Goal: Entertainment & Leisure: Consume media (video, audio)

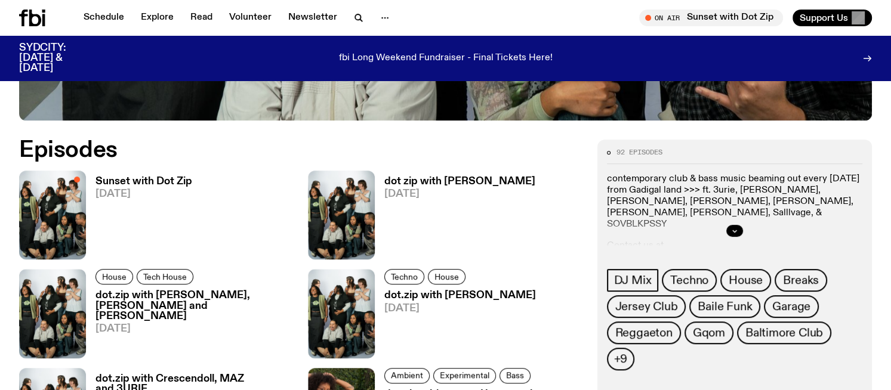
scroll to position [540, 0]
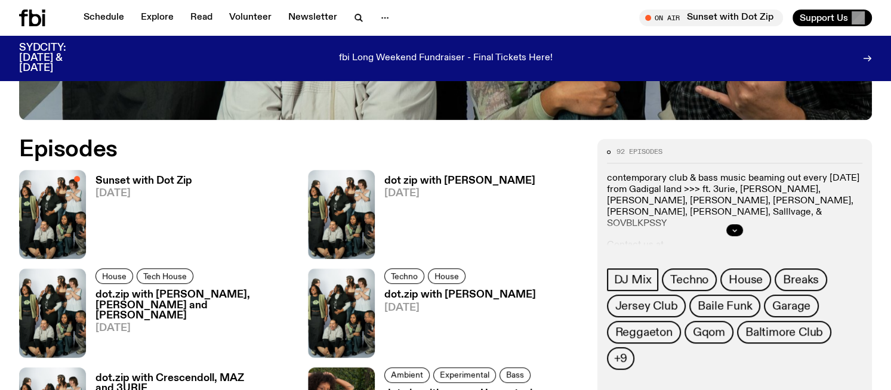
click at [163, 177] on h3 "Sunset with Dot Zip" at bounding box center [143, 181] width 97 height 10
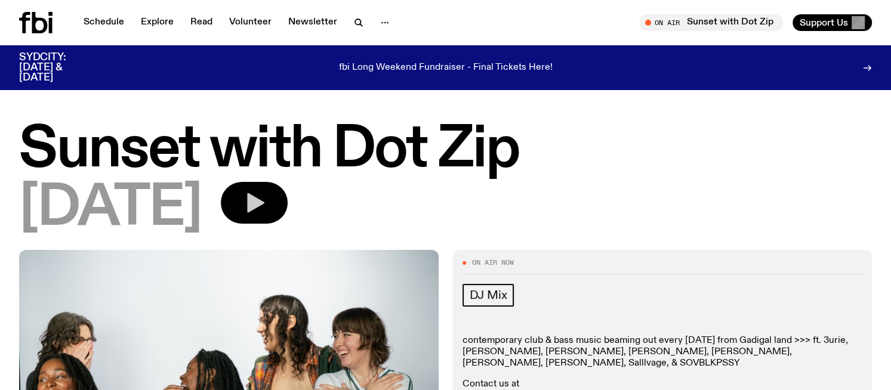
click at [264, 204] on icon "button" at bounding box center [255, 203] width 17 height 20
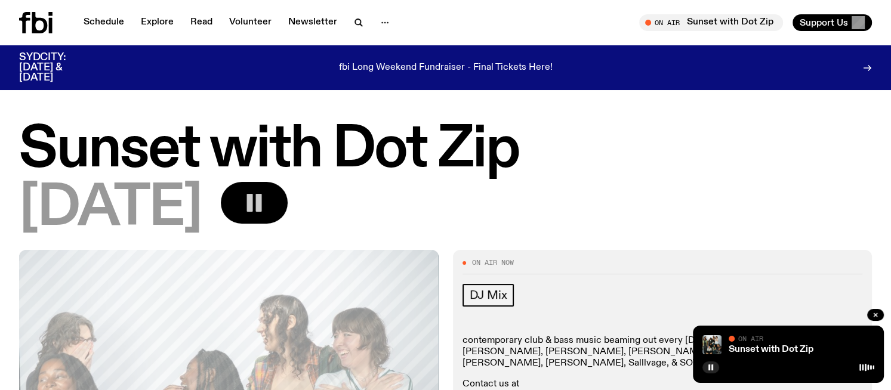
click at [514, 138] on h1 "Sunset with Dot Zip" at bounding box center [445, 151] width 853 height 54
click at [266, 201] on icon "button" at bounding box center [254, 203] width 24 height 24
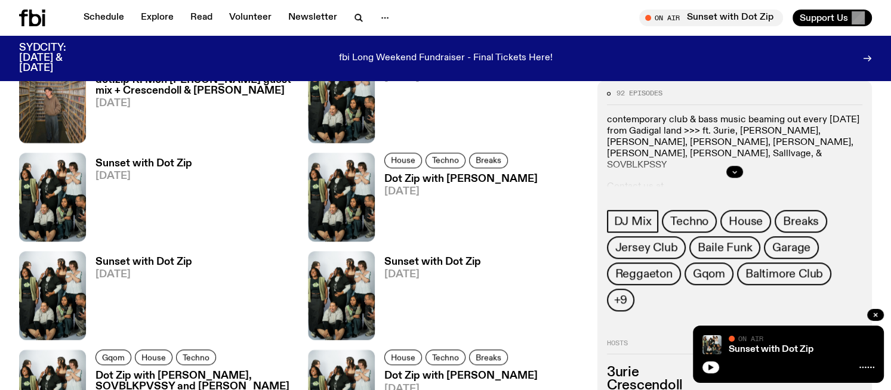
scroll to position [1050, 0]
click at [167, 261] on h3 "Sunset with Dot Zip" at bounding box center [143, 262] width 97 height 10
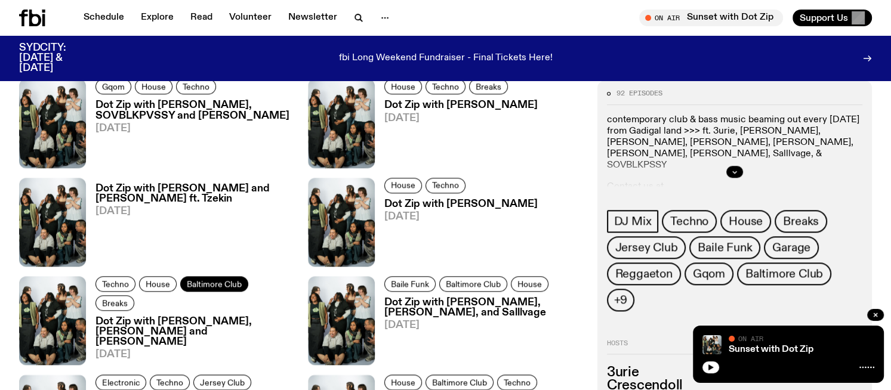
scroll to position [1417, 0]
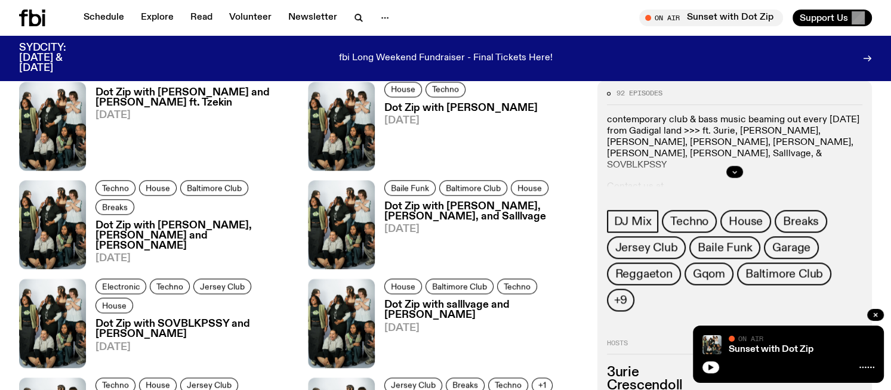
click at [214, 319] on h3 "Dot Zip with SOVBLKPSSY and Johnny Lieu" at bounding box center [194, 329] width 198 height 20
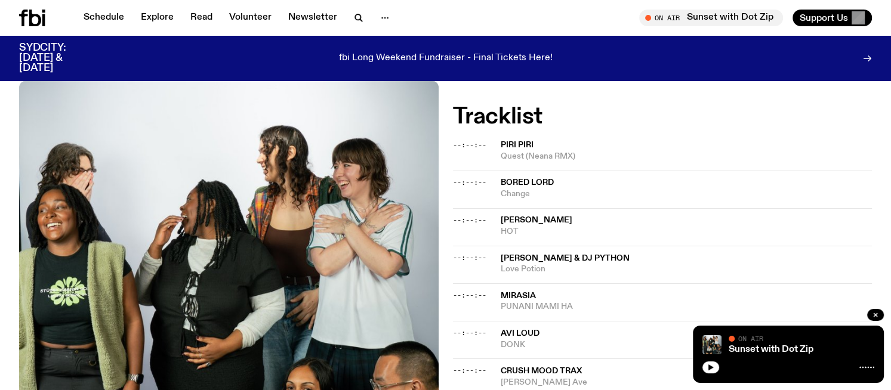
scroll to position [458, 0]
drag, startPoint x: 582, startPoint y: 294, endPoint x: 502, endPoint y: 280, distance: 81.8
click at [502, 290] on div "Mirasia PUNANI MAMI HA" at bounding box center [687, 301] width 372 height 23
copy div "Mirasia PUNANI MAMI HA"
click at [556, 150] on span "Quest (Neana RMX)" at bounding box center [687, 155] width 372 height 11
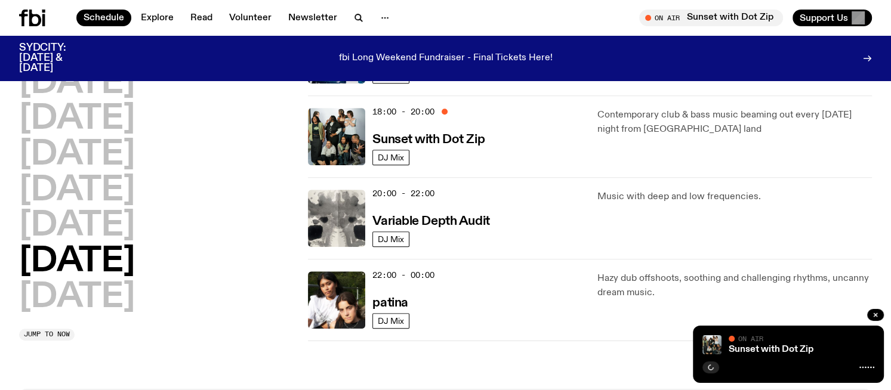
scroll to position [755, 0]
click at [458, 133] on h3 "Sunset with Dot Zip" at bounding box center [428, 139] width 112 height 13
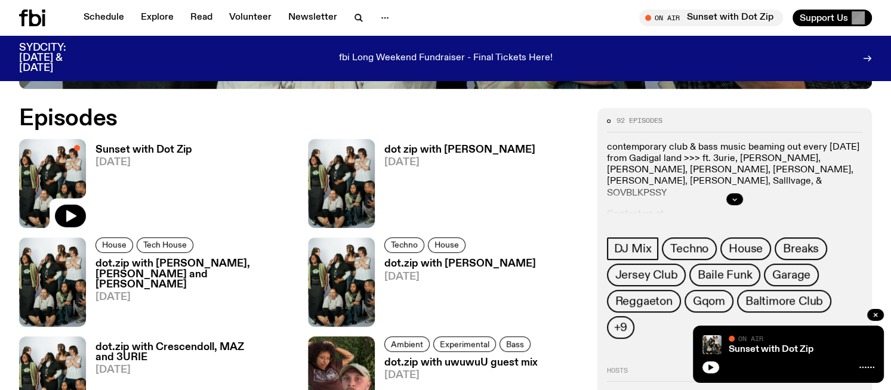
scroll to position [571, 0]
click at [237, 261] on h3 "dot.zip with [PERSON_NAME], [PERSON_NAME] and [PERSON_NAME]" at bounding box center [194, 274] width 198 height 30
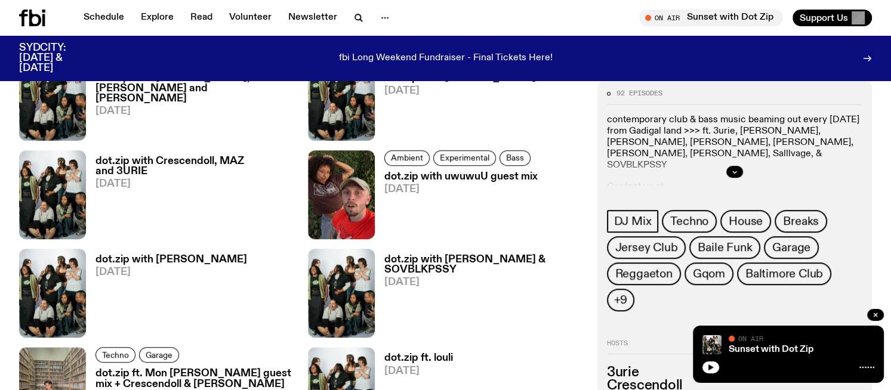
click at [221, 160] on h3 "dot.zip with Crescendoll, MAZ and 3URIE" at bounding box center [194, 166] width 198 height 20
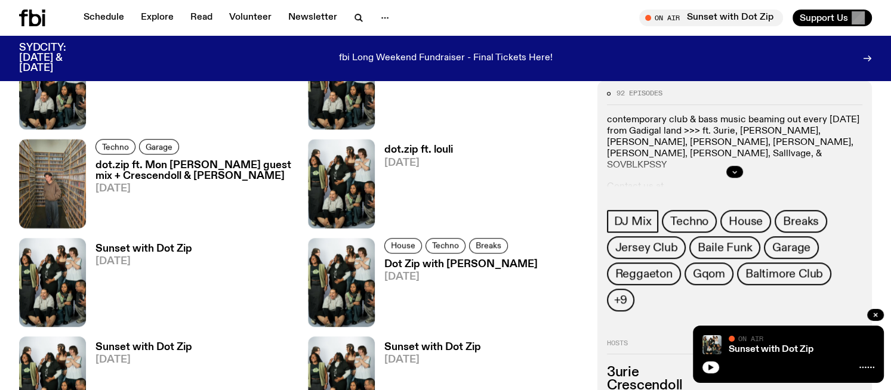
scroll to position [964, 0]
click at [423, 150] on h3 "dot.zip ft. louli" at bounding box center [418, 151] width 69 height 10
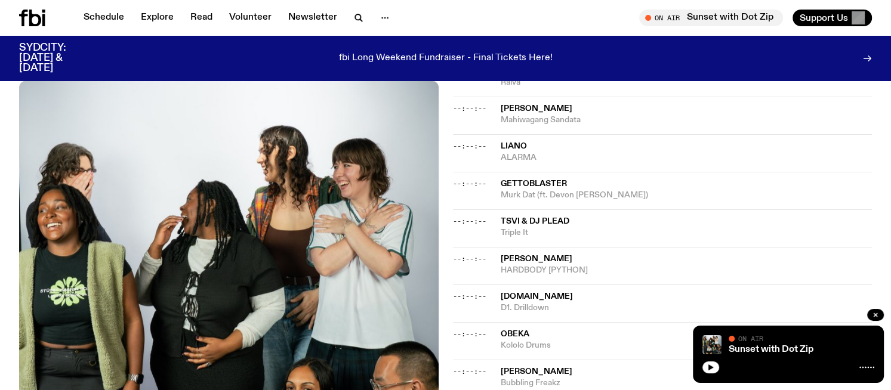
scroll to position [816, 0]
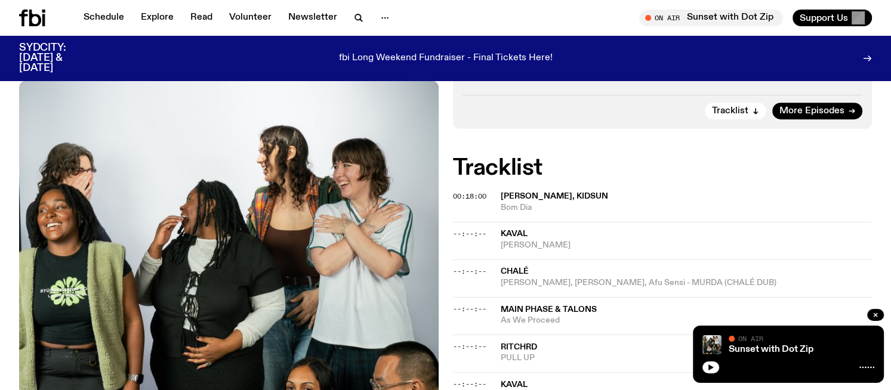
scroll to position [458, 0]
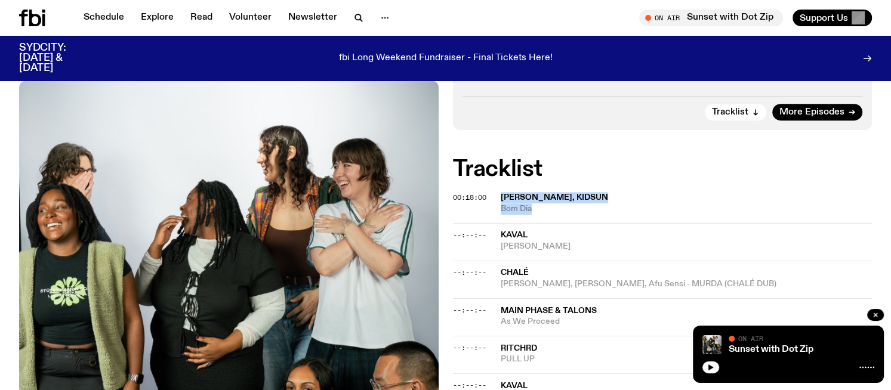
drag, startPoint x: 549, startPoint y: 144, endPoint x: 500, endPoint y: 130, distance: 51.0
click at [501, 192] on div "Duque, Kidsun Bom Dia" at bounding box center [687, 203] width 372 height 23
copy div "Duque, Kidsun Bom Dia"
drag, startPoint x: 558, startPoint y: 180, endPoint x: 500, endPoint y: 168, distance: 59.1
click at [501, 230] on div "Kaval Jojo Dembow" at bounding box center [687, 241] width 372 height 23
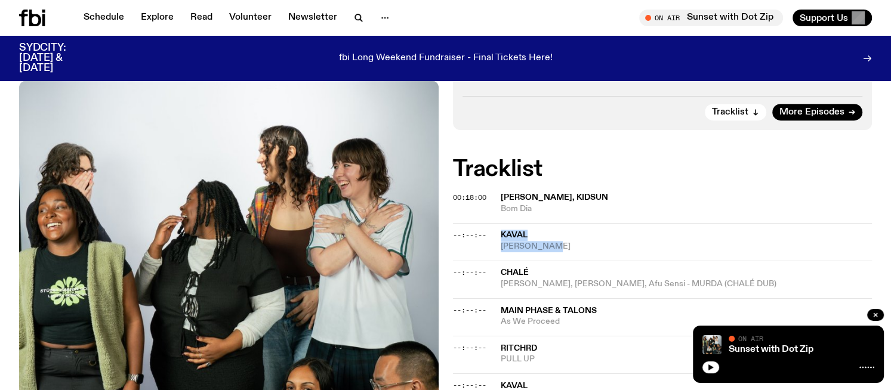
copy div "Kaval Jojo Dembow"
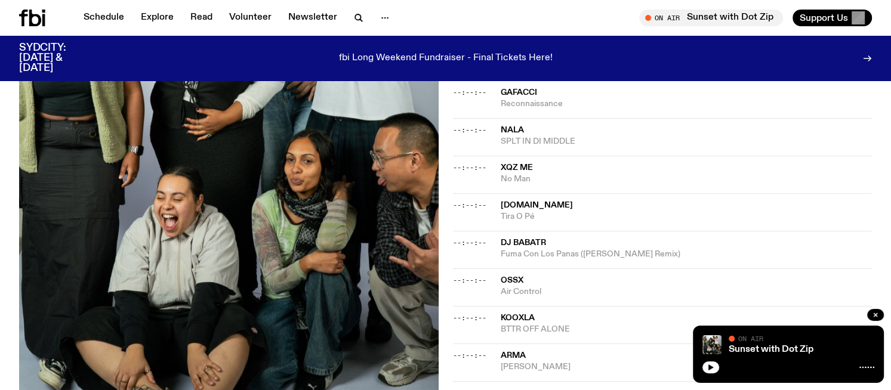
scroll to position [1212, 0]
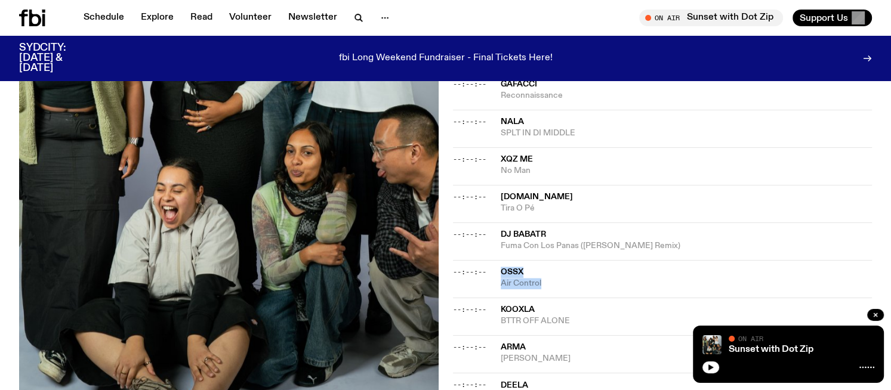
drag, startPoint x: 545, startPoint y: 214, endPoint x: 501, endPoint y: 204, distance: 45.9
click at [501, 267] on div "OSSX Air Control" at bounding box center [687, 278] width 372 height 23
click at [566, 316] on span "BTTR OFF ALONE" at bounding box center [687, 321] width 372 height 11
click at [517, 353] on span "[PERSON_NAME]" at bounding box center [687, 358] width 372 height 11
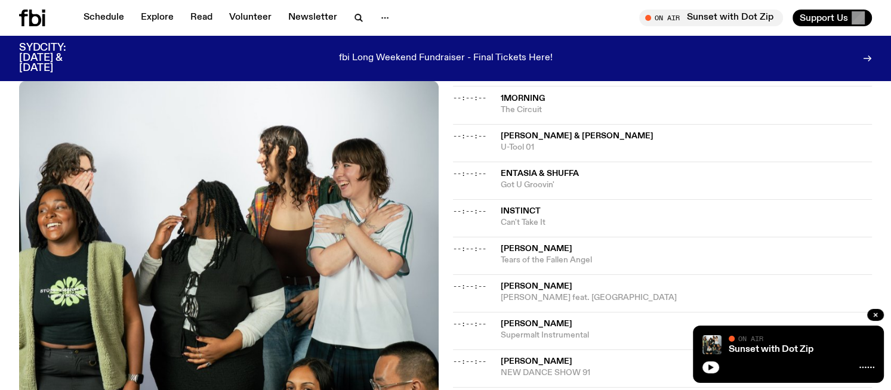
scroll to position [821, 0]
click at [556, 282] on span "[PERSON_NAME]" at bounding box center [537, 286] width 72 height 8
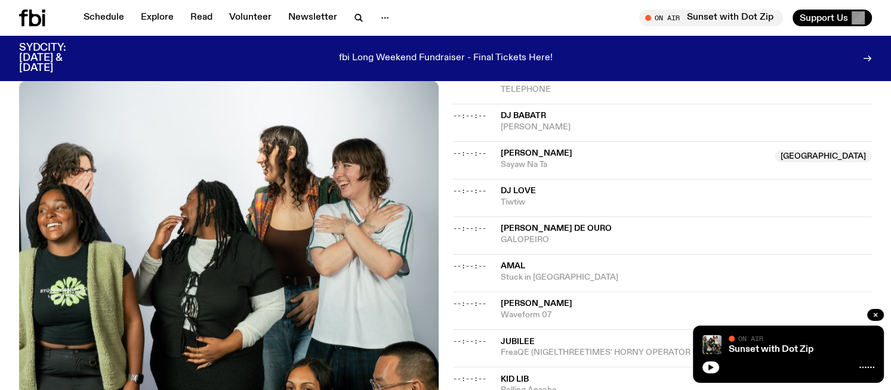
scroll to position [1083, 0]
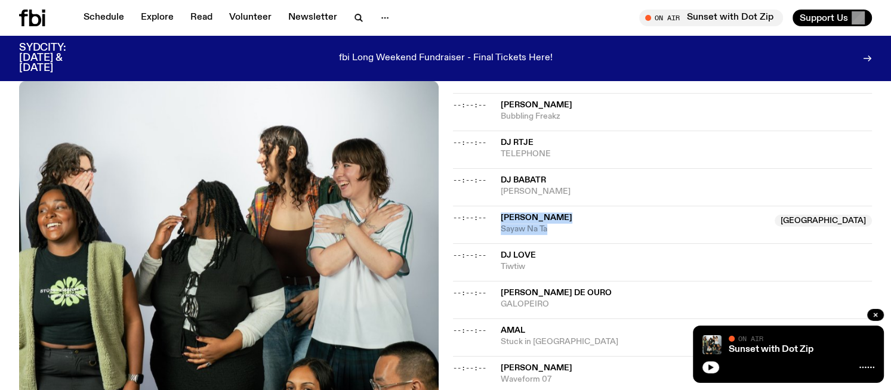
drag, startPoint x: 551, startPoint y: 217, endPoint x: 497, endPoint y: 201, distance: 56.5
click at [497, 206] on div "--:--:-- Kuya Neil Australia Sayaw Na Ta Australia" at bounding box center [663, 225] width 420 height 38
copy div "Kuya Neil Australia Sayaw Na Ta"
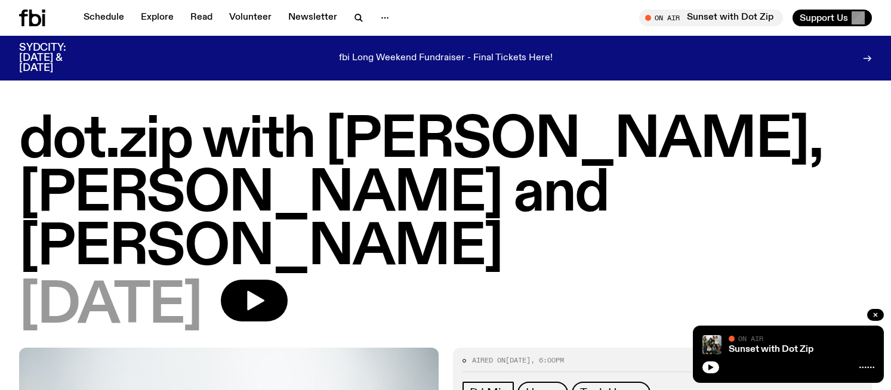
scroll to position [821, 0]
